Goal: Task Accomplishment & Management: Manage account settings

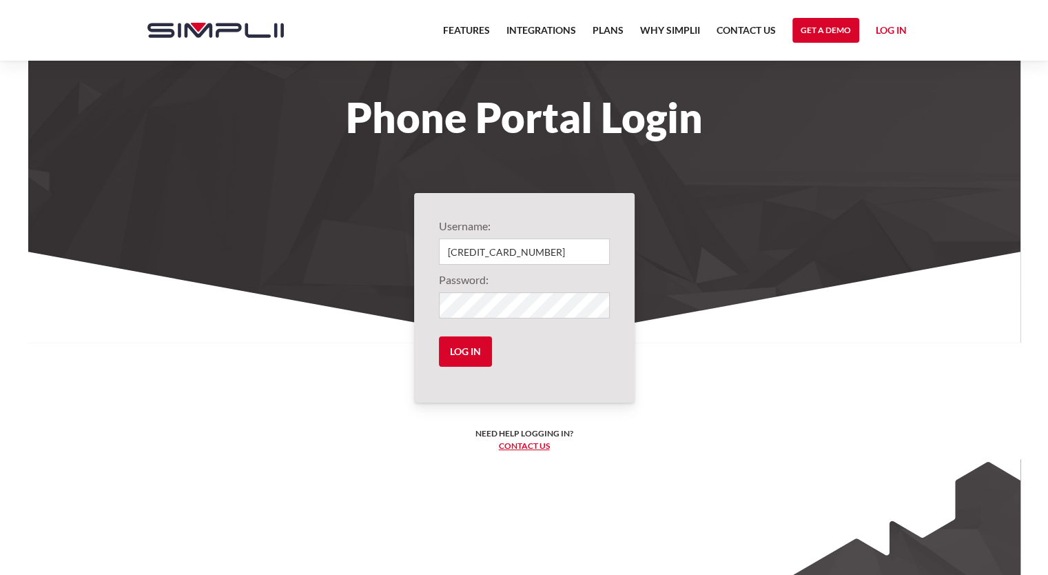
type input "[CREDIT_CARD_NUMBER]"
click at [473, 354] on input "Log in" at bounding box center [465, 351] width 53 height 30
click at [470, 348] on input "Log in" at bounding box center [465, 351] width 53 height 30
click at [471, 356] on input "Log in" at bounding box center [465, 351] width 53 height 30
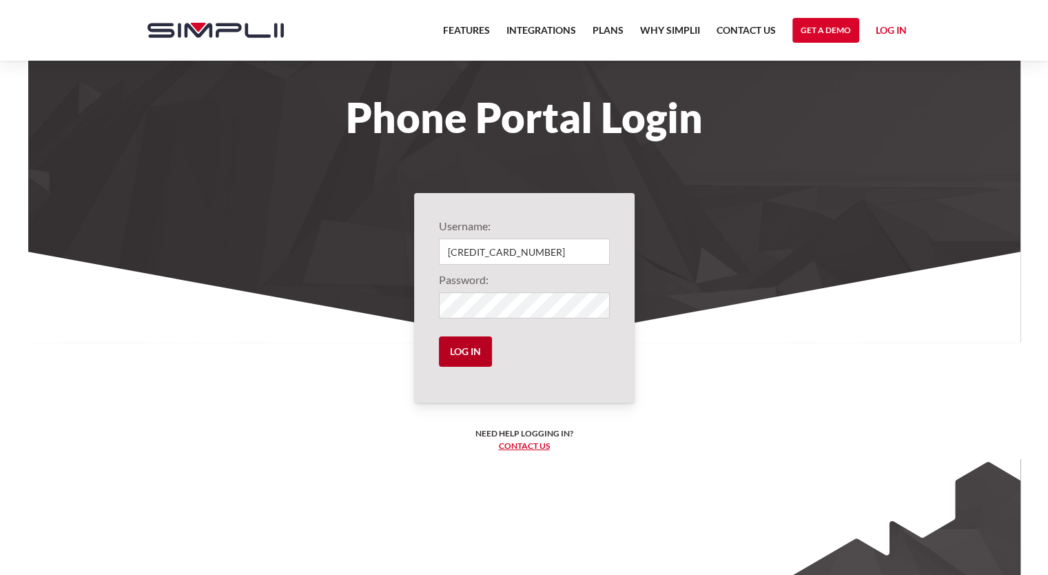
click at [471, 356] on input "Log in" at bounding box center [465, 351] width 53 height 30
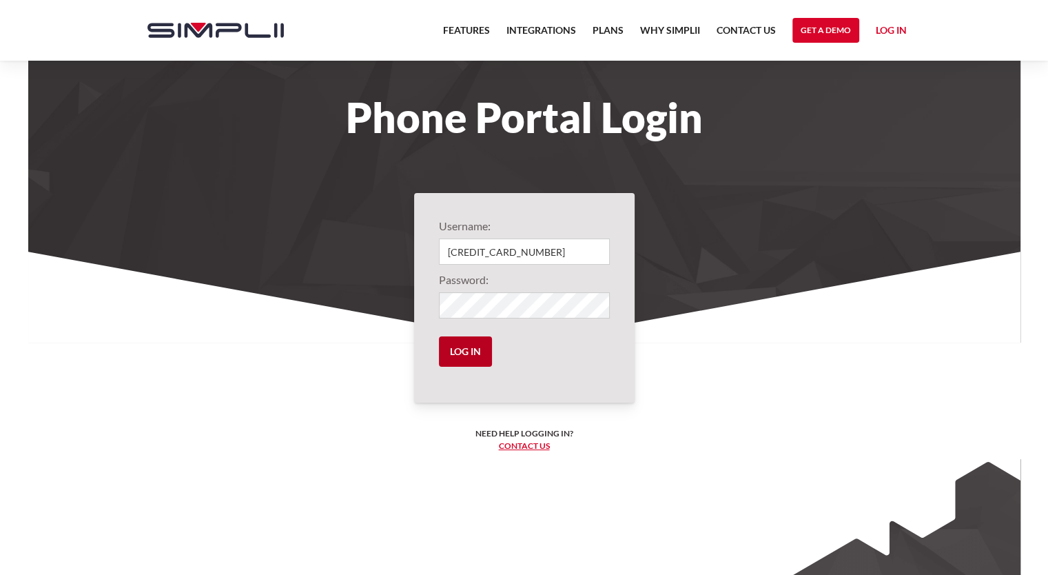
click at [471, 356] on input "Log in" at bounding box center [465, 351] width 53 height 30
click at [895, 26] on link "Log in" at bounding box center [891, 32] width 31 height 21
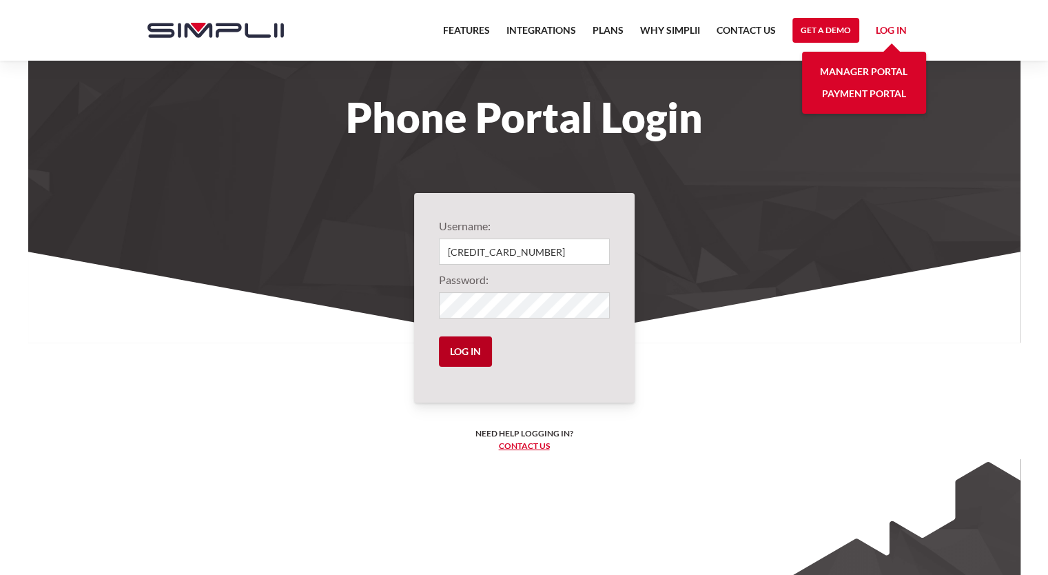
click at [466, 356] on input "Log in" at bounding box center [465, 351] width 53 height 30
click at [887, 28] on link "Log in" at bounding box center [891, 32] width 31 height 21
